Goal: Task Accomplishment & Management: Use online tool/utility

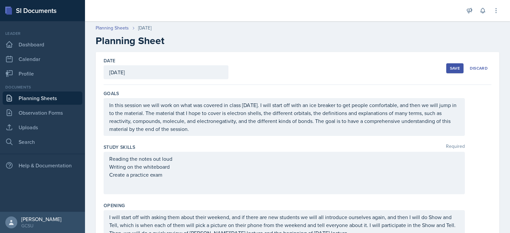
scroll to position [248, 0]
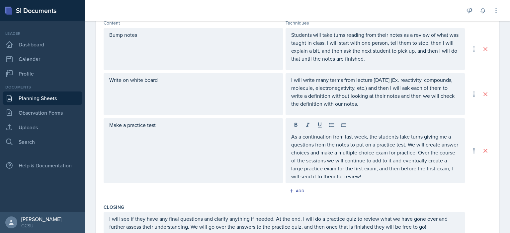
click at [493, 183] on div "Date [DATE] [DATE] 27 28 29 30 31 1 2 3 4 5 6 7 8 9 10 11 12 13 14 15 16 17 18 …" at bounding box center [298, 64] width 404 height 520
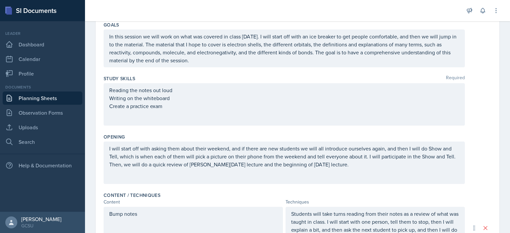
scroll to position [0, 0]
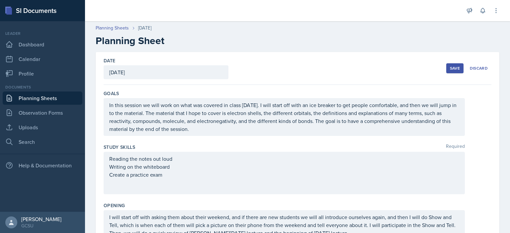
click at [456, 70] on button "Save" at bounding box center [454, 68] width 17 height 10
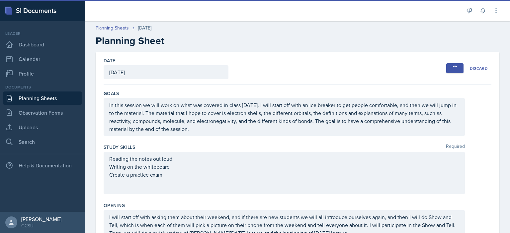
click at [287, 47] on header "Planning Sheets [DATE] Planning Sheet" at bounding box center [297, 36] width 425 height 36
click at [49, 111] on link "Observation Forms" at bounding box center [43, 112] width 80 height 13
